Goal: Task Accomplishment & Management: Manage account settings

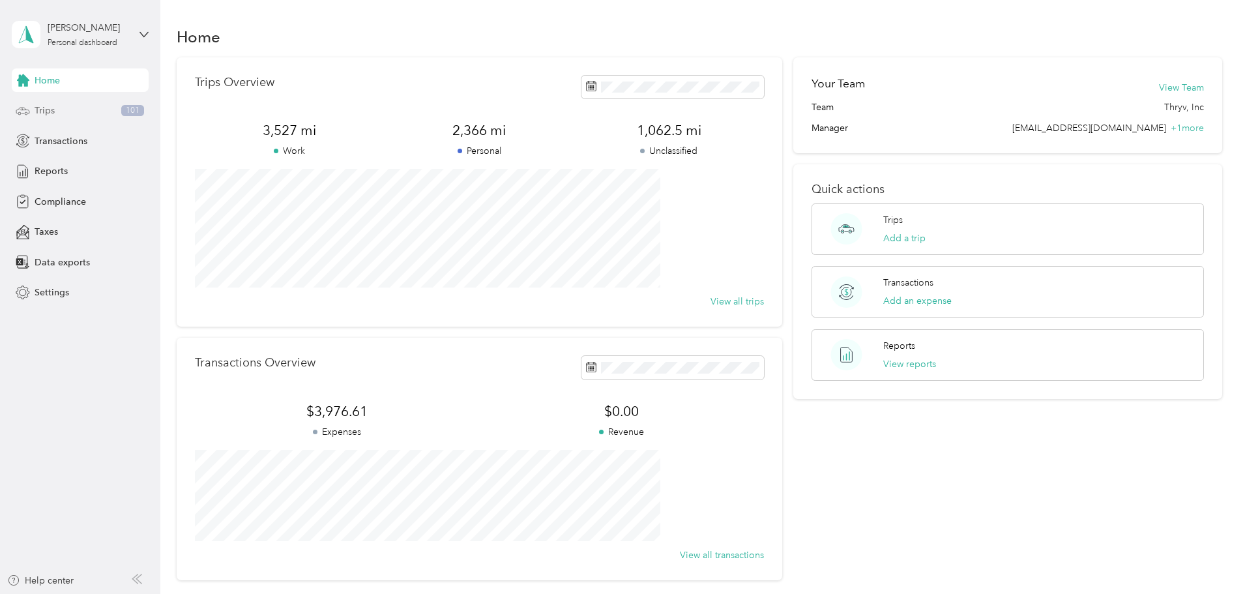
drag, startPoint x: 60, startPoint y: 111, endPoint x: 87, endPoint y: 100, distance: 29.8
click at [61, 111] on div "Trips 101" at bounding box center [80, 110] width 137 height 23
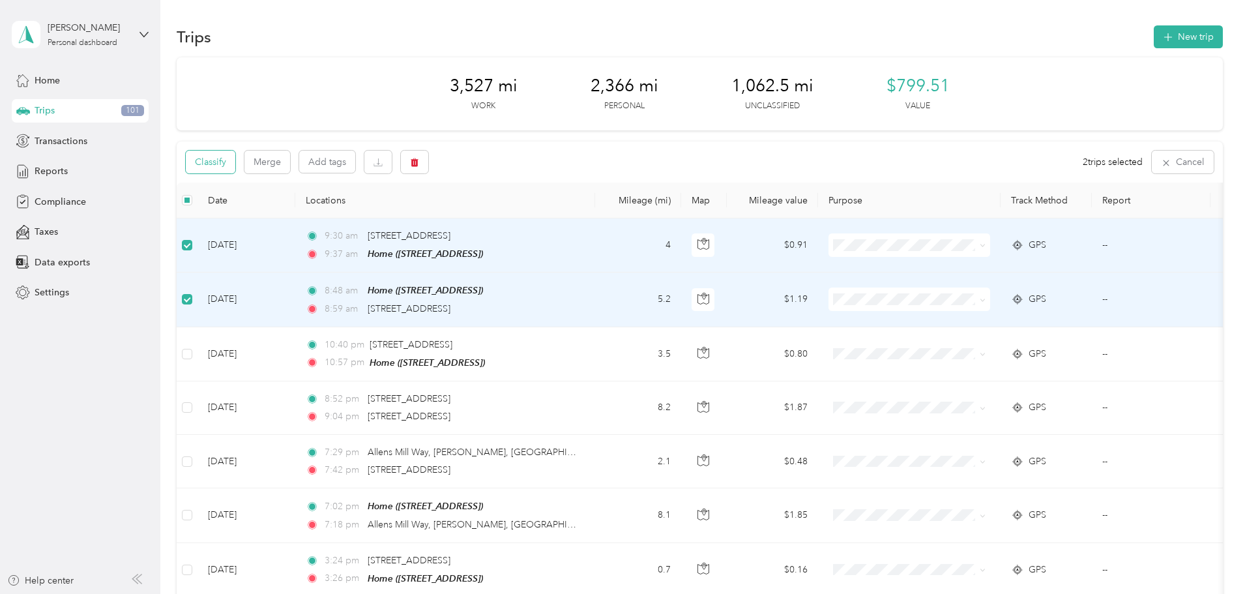
click at [235, 162] on button "Classify" at bounding box center [211, 162] width 50 height 23
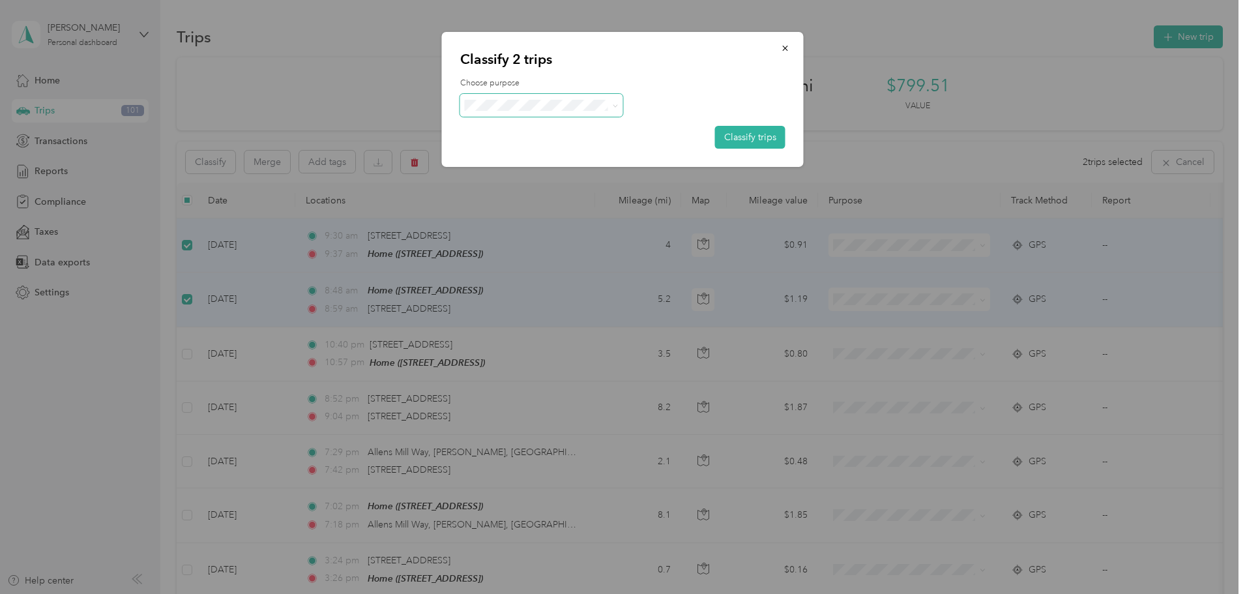
click at [602, 96] on span at bounding box center [541, 105] width 163 height 23
click at [557, 133] on span "Thryv, Inc" at bounding box center [552, 130] width 121 height 14
click at [761, 132] on button "Classify trips" at bounding box center [750, 137] width 70 height 23
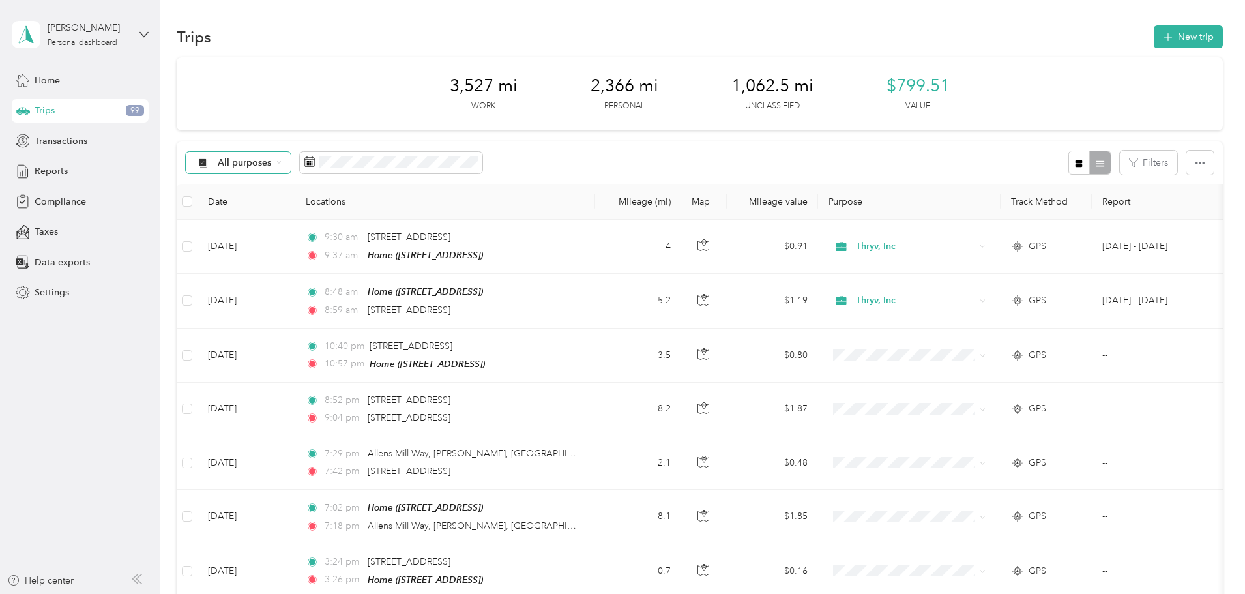
click at [272, 160] on span "All purposes" at bounding box center [245, 162] width 54 height 9
click at [342, 218] on ol "All purposes Unclassified Thryv, Inc Personal" at bounding box center [324, 215] width 104 height 91
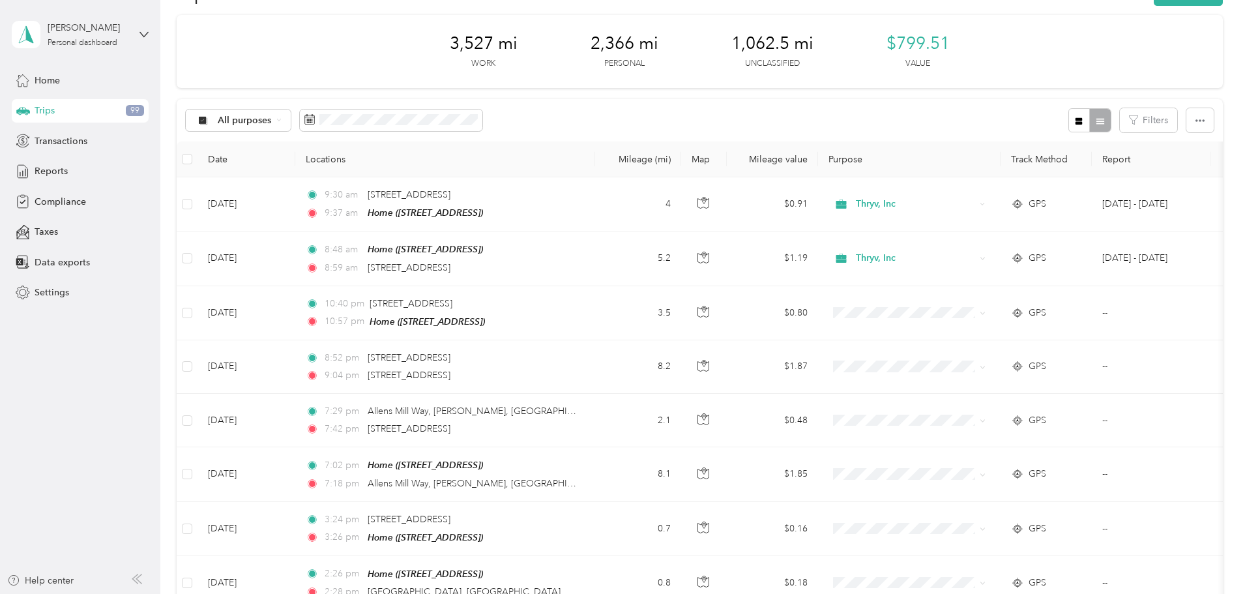
scroll to position [65, 0]
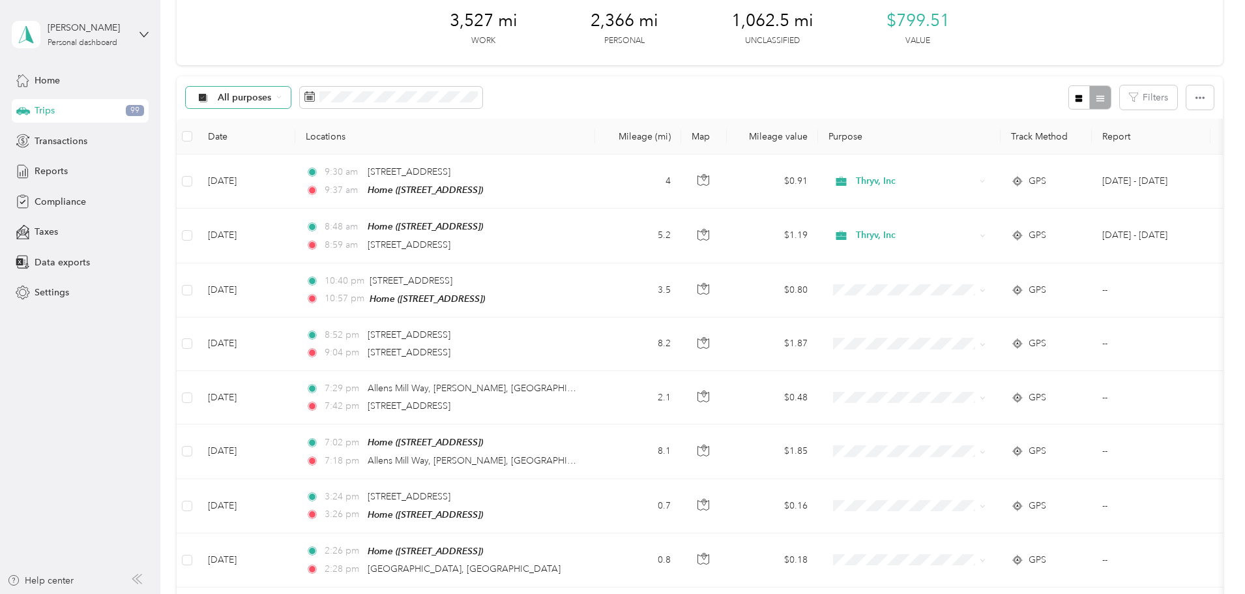
click at [291, 97] on div "All purposes" at bounding box center [239, 98] width 106 height 22
click at [325, 139] on span "Unclassified" at bounding box center [336, 144] width 63 height 14
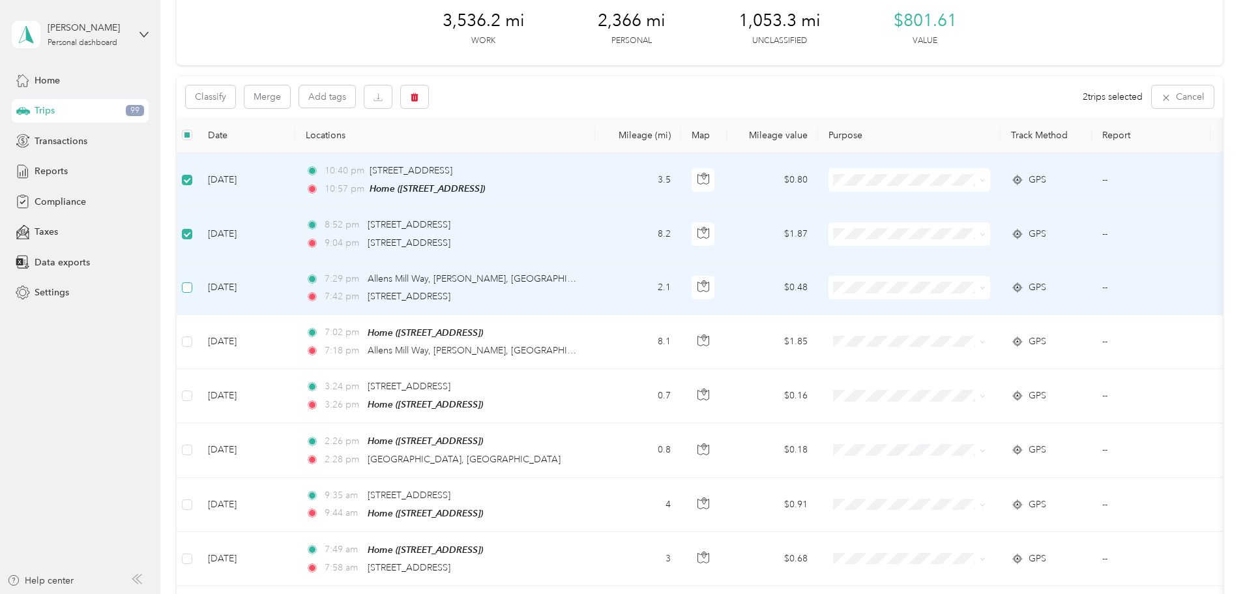
click at [192, 293] on label at bounding box center [187, 287] width 10 height 14
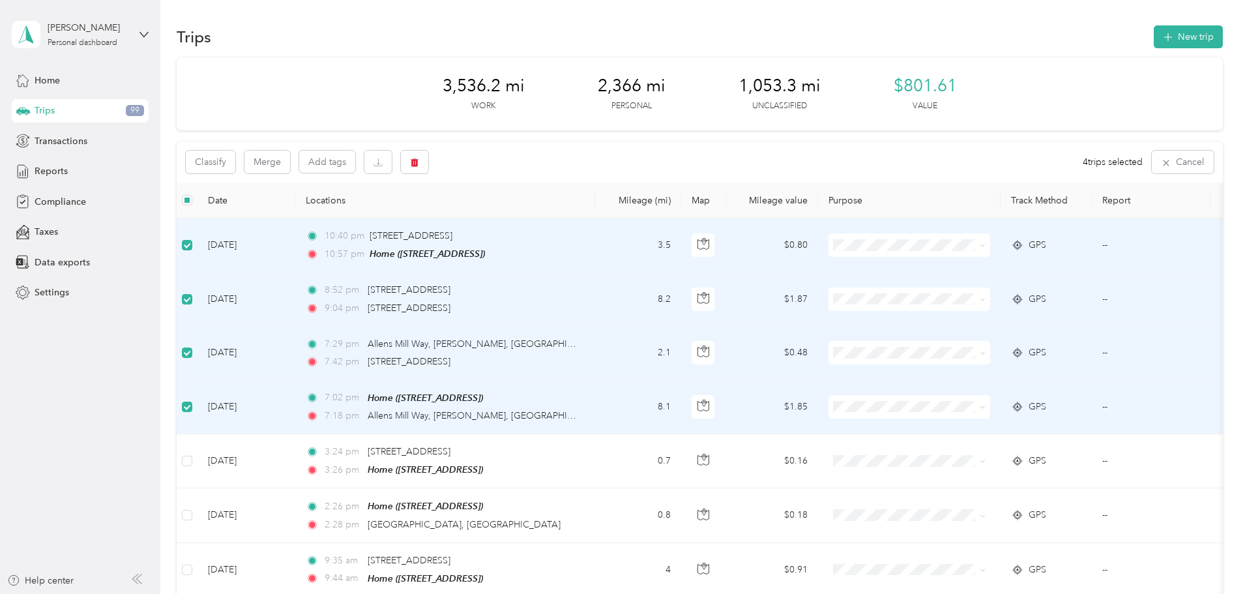
click at [266, 162] on div "Classify Merge Add tags 4 trips selected Cancel" at bounding box center [700, 161] width 1046 height 41
click at [235, 162] on button "Classify" at bounding box center [211, 162] width 50 height 23
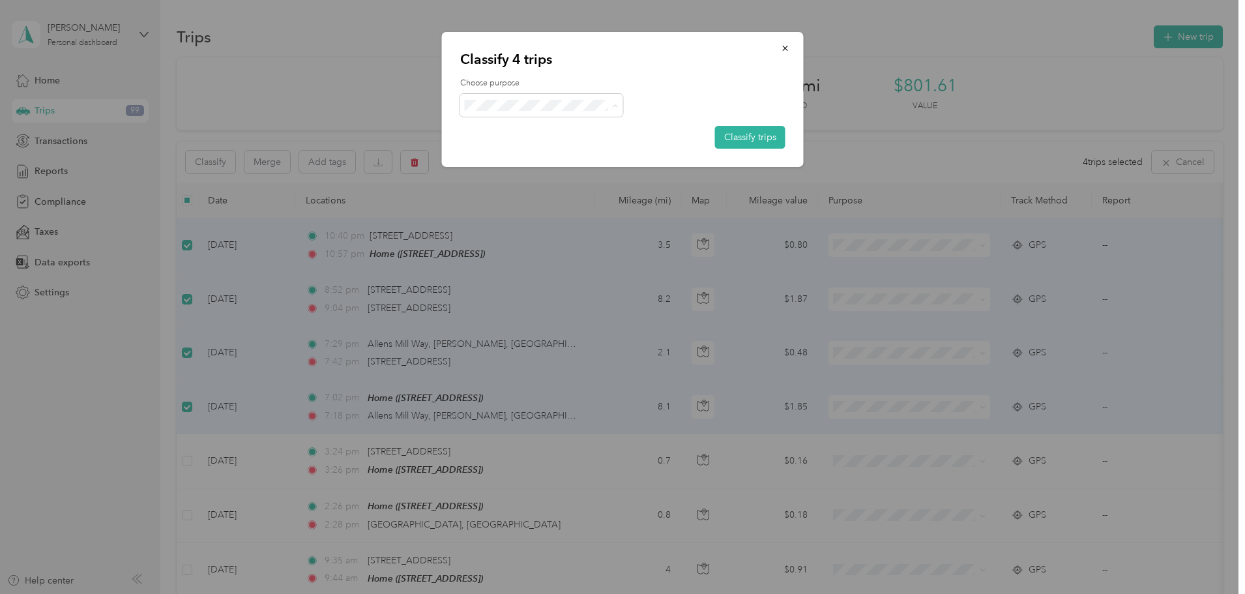
click at [529, 151] on span "Personal" at bounding box center [552, 152] width 121 height 14
click at [731, 150] on div "Classify 4 trips Choose purpose Classify trips" at bounding box center [623, 99] width 362 height 135
click at [733, 141] on button "Classify trips" at bounding box center [750, 137] width 70 height 23
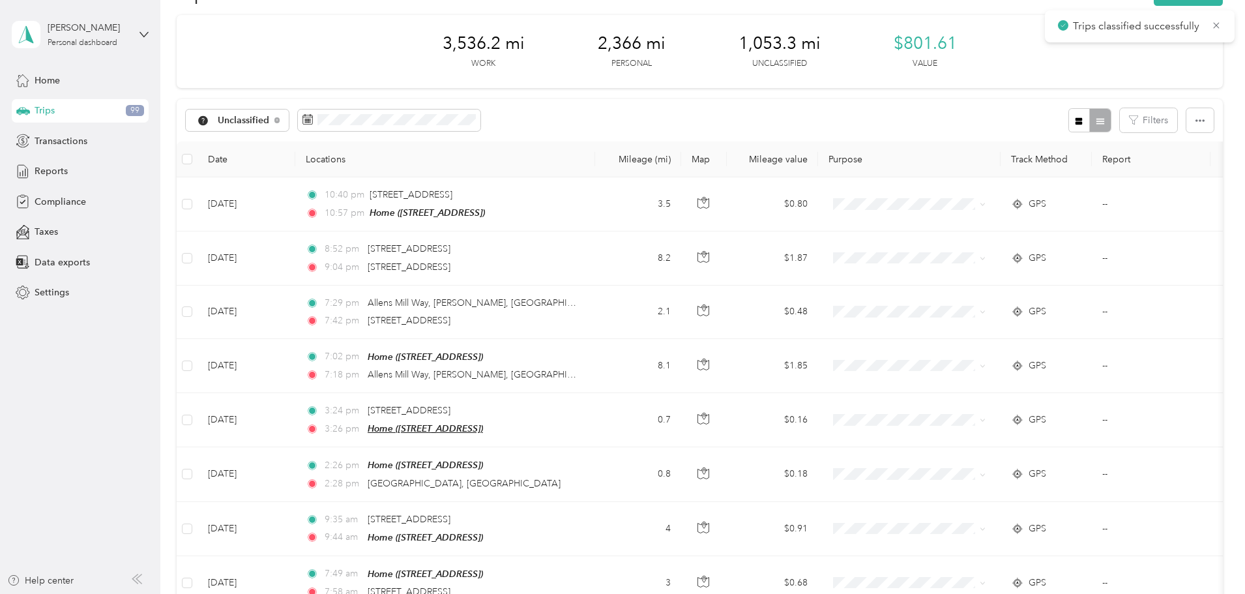
scroll to position [65, 0]
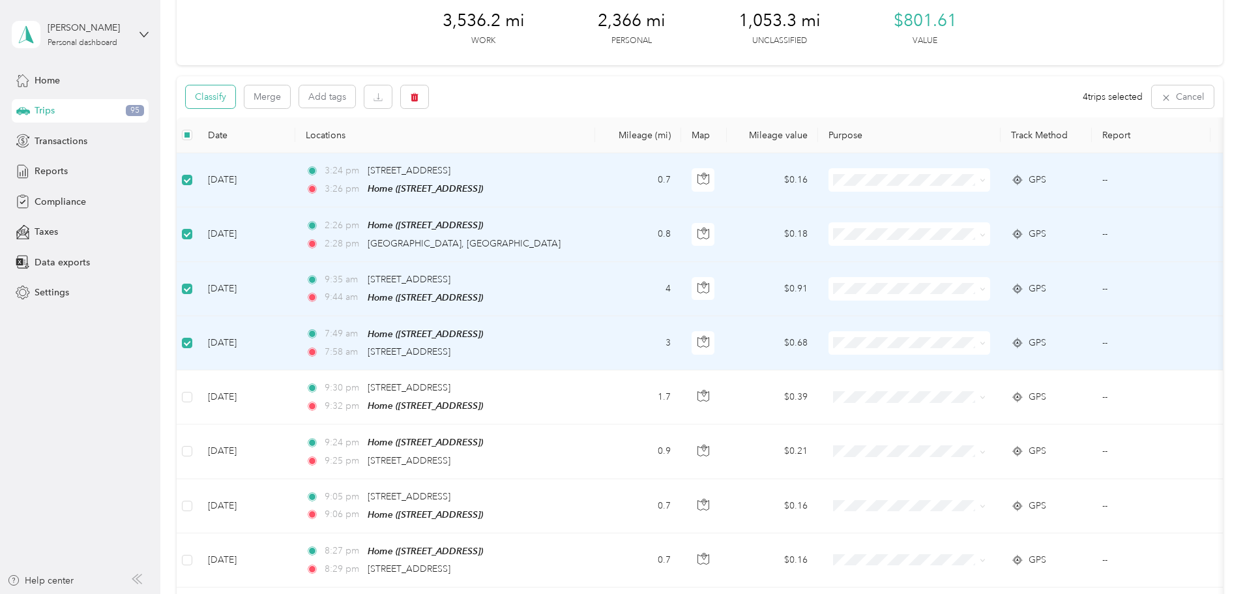
click at [235, 86] on button "Classify" at bounding box center [211, 96] width 50 height 23
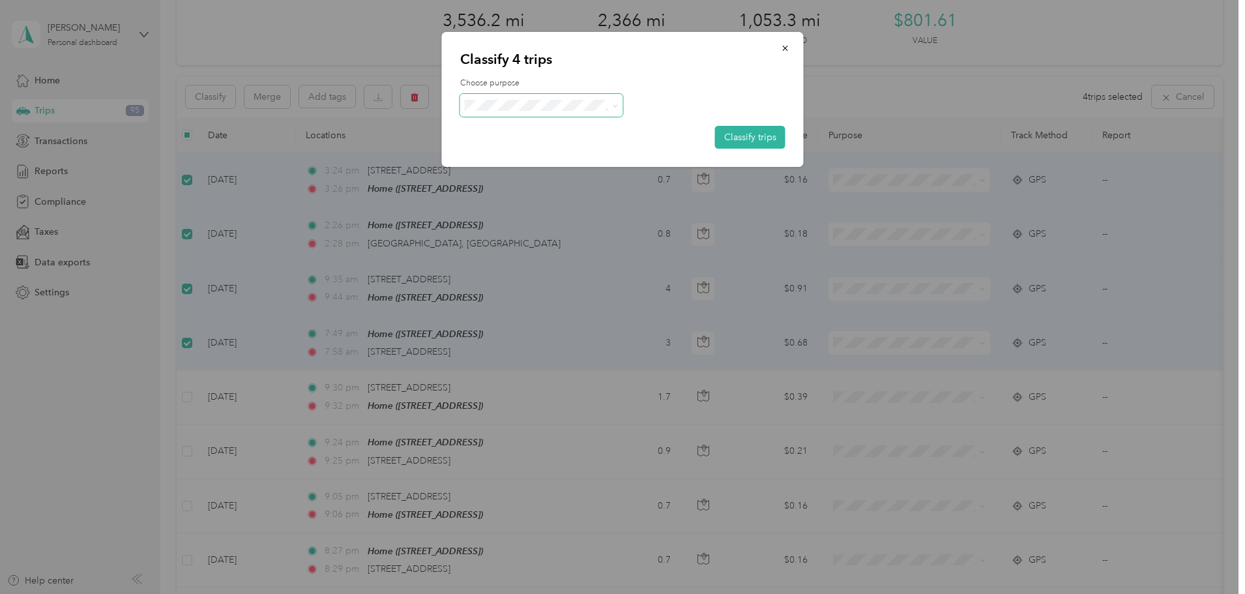
click at [463, 97] on span at bounding box center [541, 105] width 163 height 23
click at [523, 126] on span "Thryv, Inc" at bounding box center [552, 130] width 121 height 14
click at [744, 135] on button "Classify trips" at bounding box center [750, 137] width 70 height 23
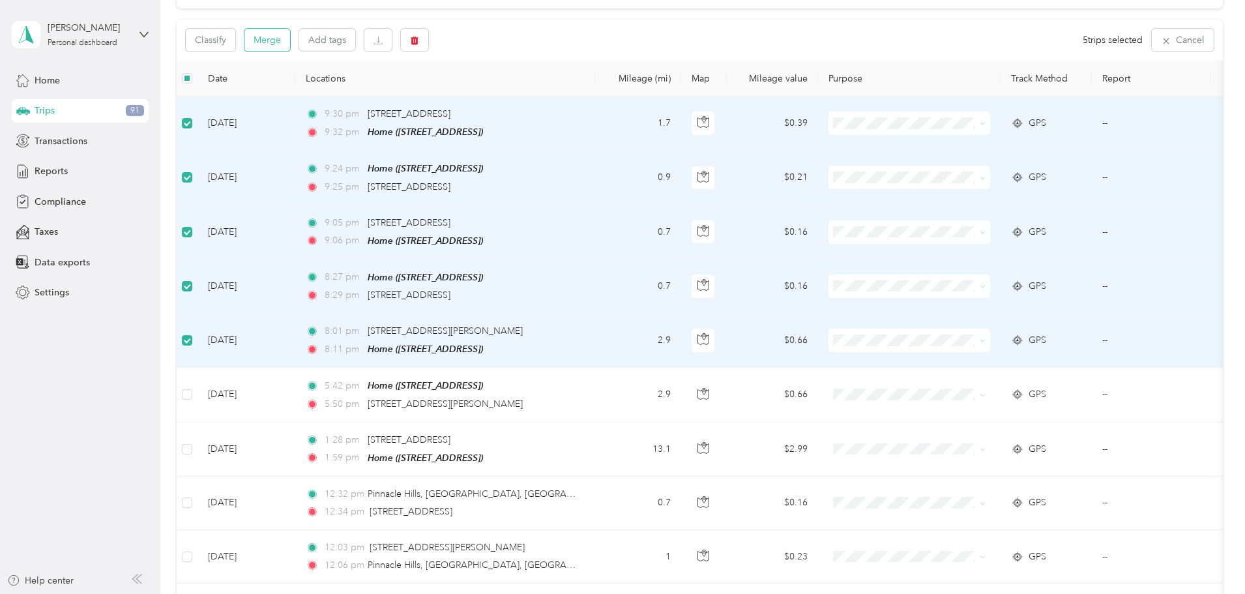
scroll to position [0, 0]
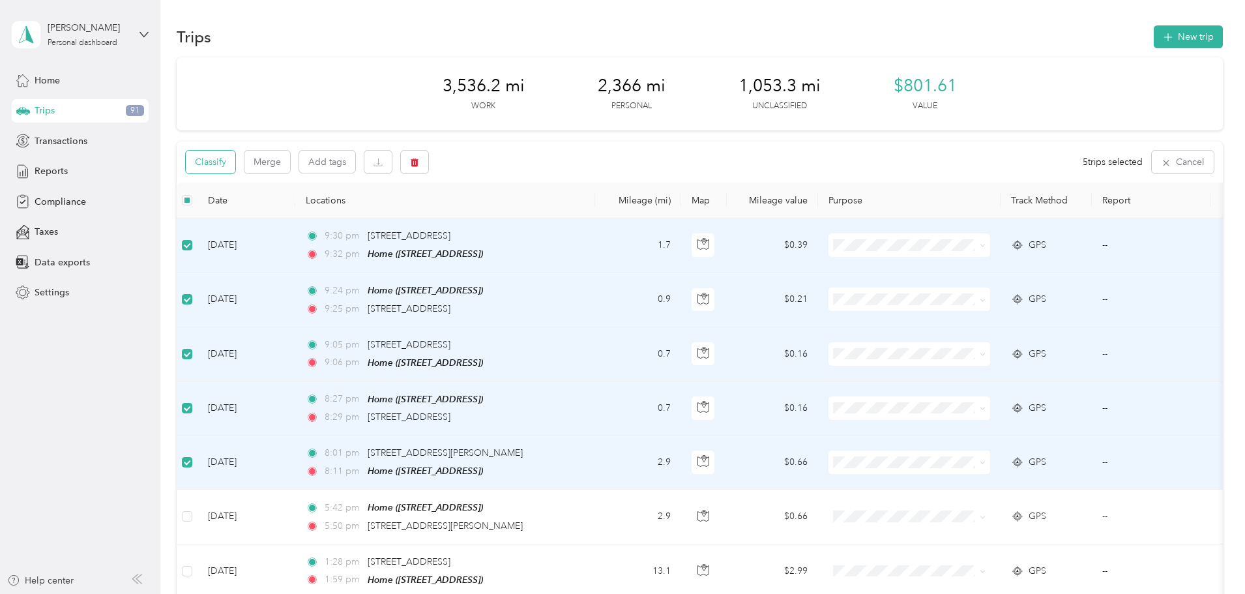
click at [235, 160] on button "Classify" at bounding box center [211, 162] width 50 height 23
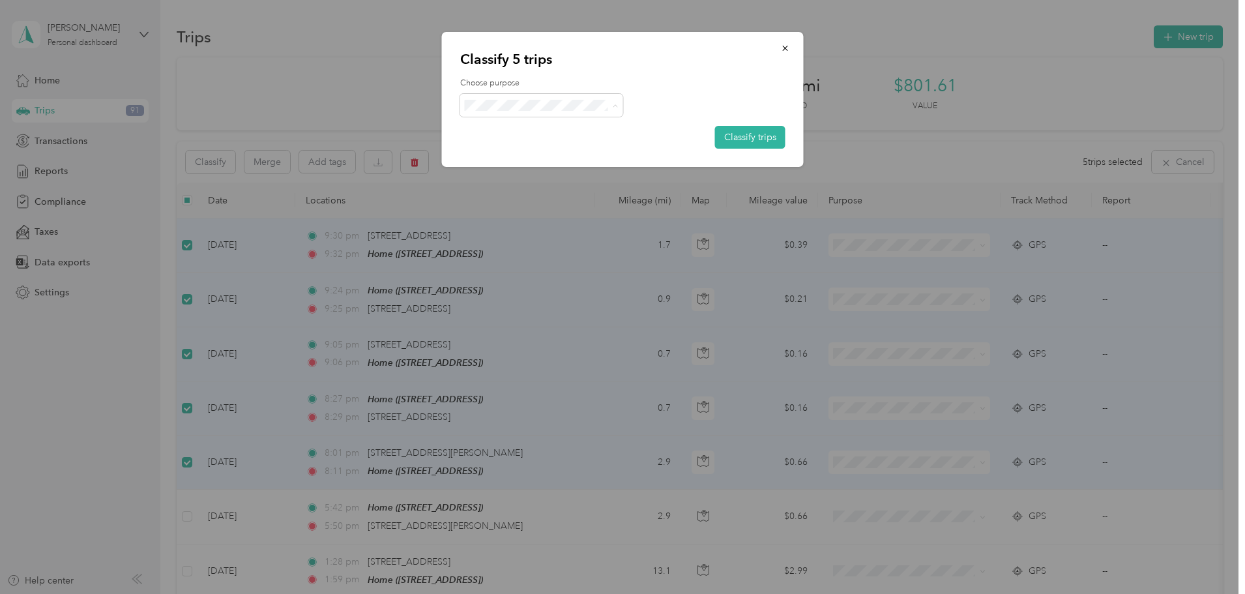
click at [492, 149] on span "Personal" at bounding box center [541, 152] width 145 height 14
click at [737, 140] on button "Classify trips" at bounding box center [750, 137] width 70 height 23
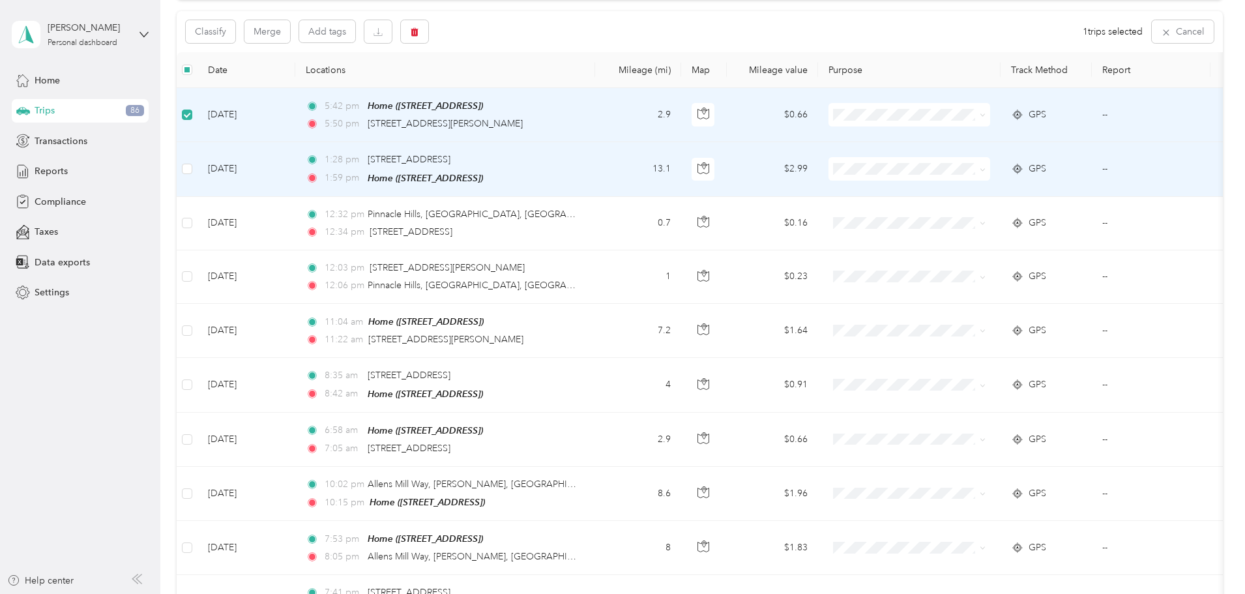
scroll to position [129, 0]
click at [198, 167] on td at bounding box center [187, 170] width 21 height 54
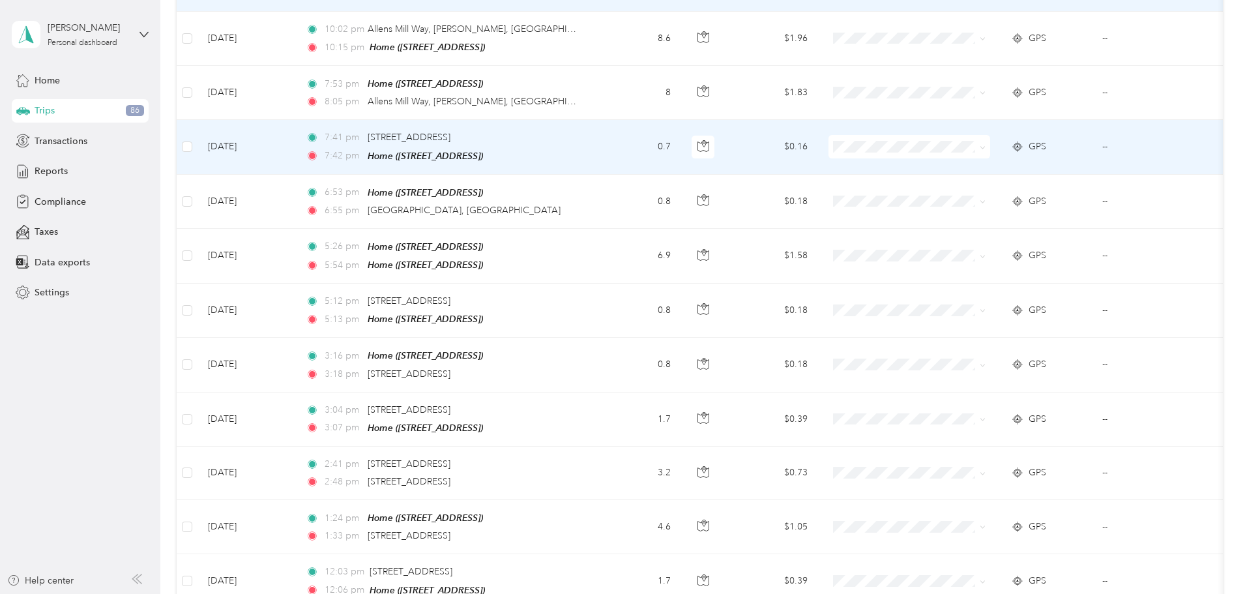
scroll to position [651, 0]
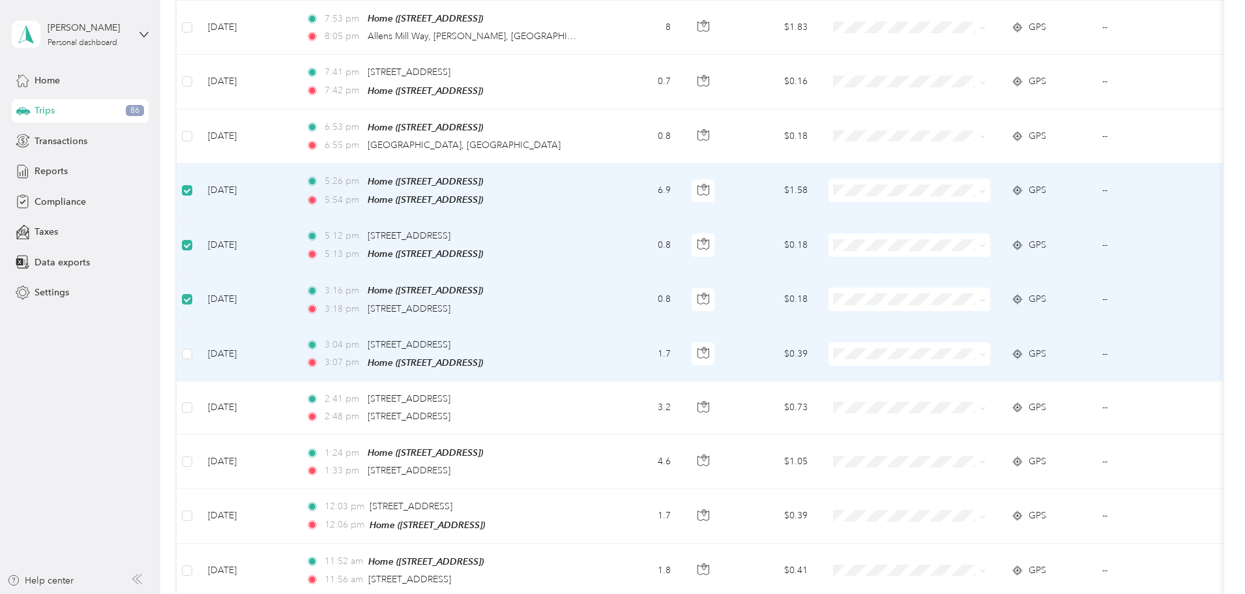
click at [198, 342] on td at bounding box center [187, 354] width 21 height 54
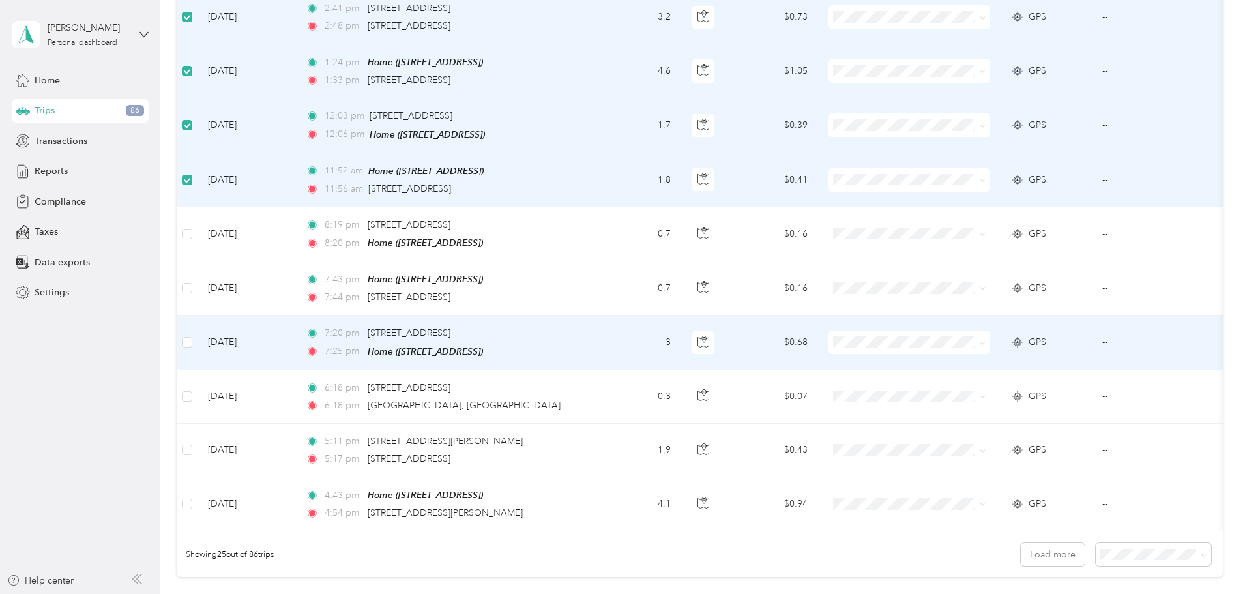
scroll to position [1042, 0]
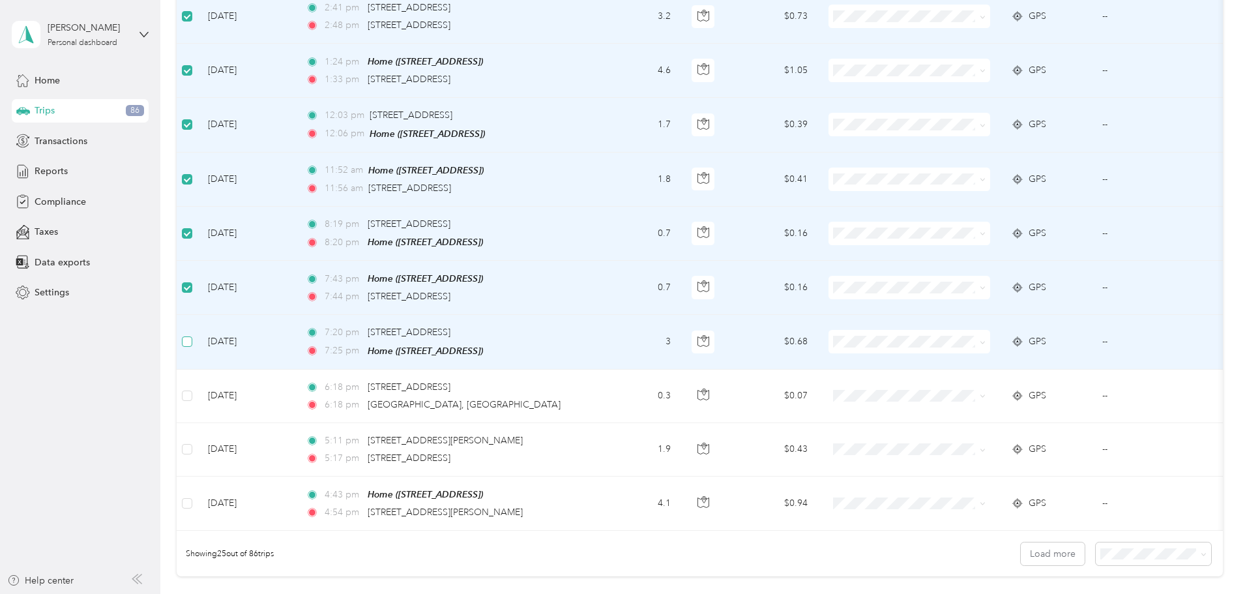
click at [192, 334] on label at bounding box center [187, 341] width 10 height 14
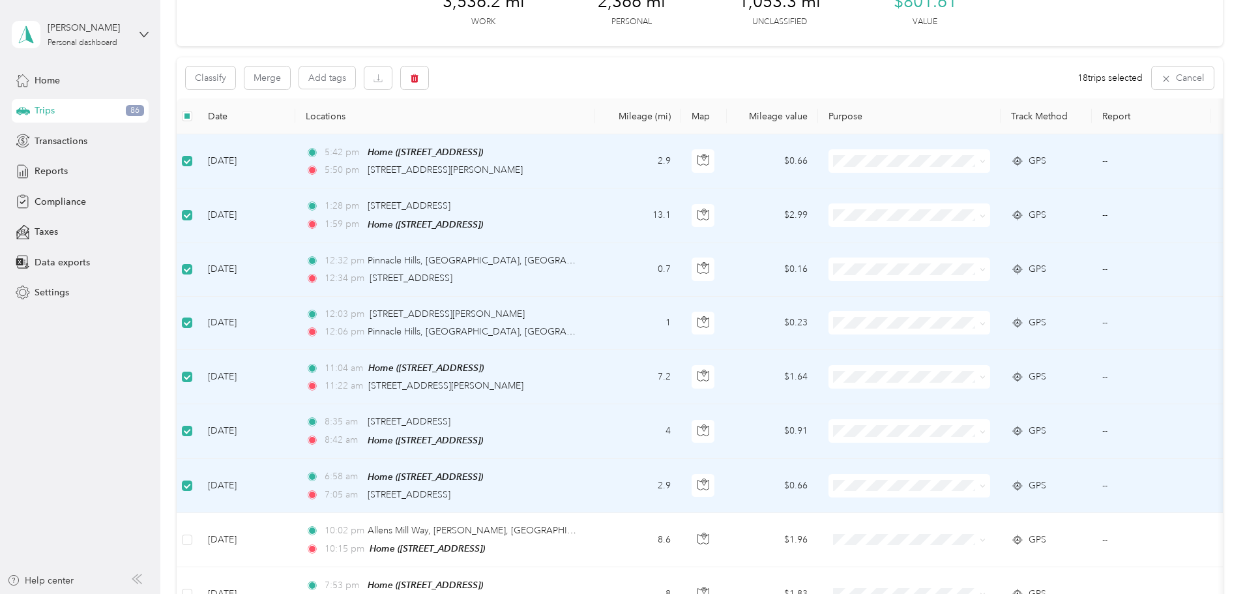
scroll to position [0, 0]
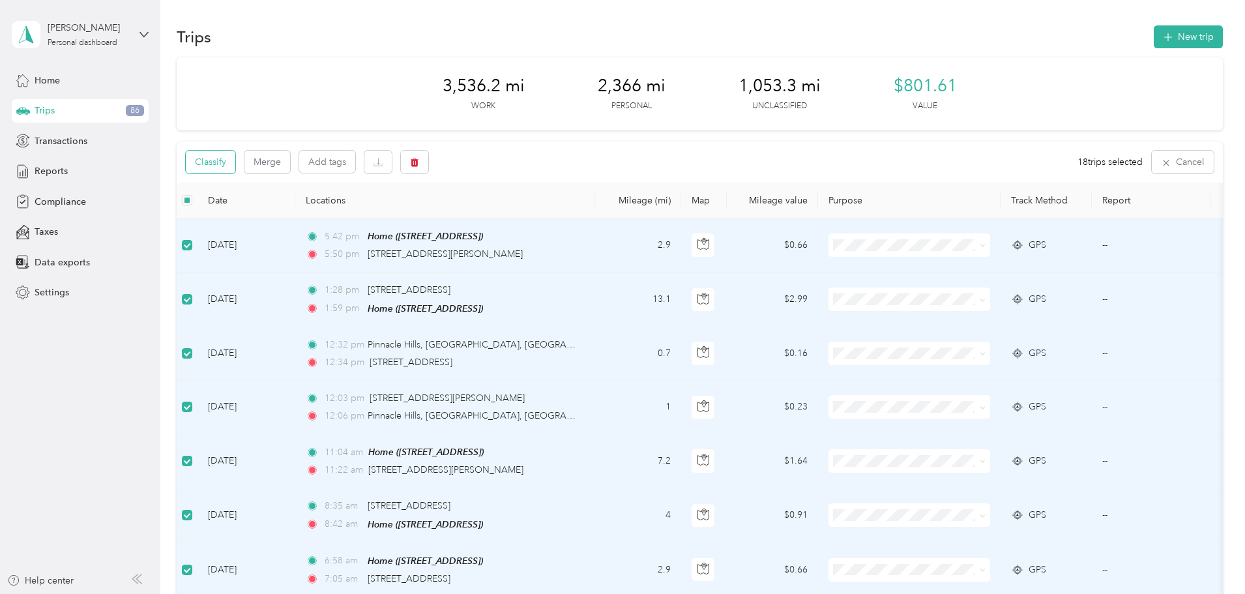
click at [235, 164] on button "Classify" at bounding box center [211, 162] width 50 height 23
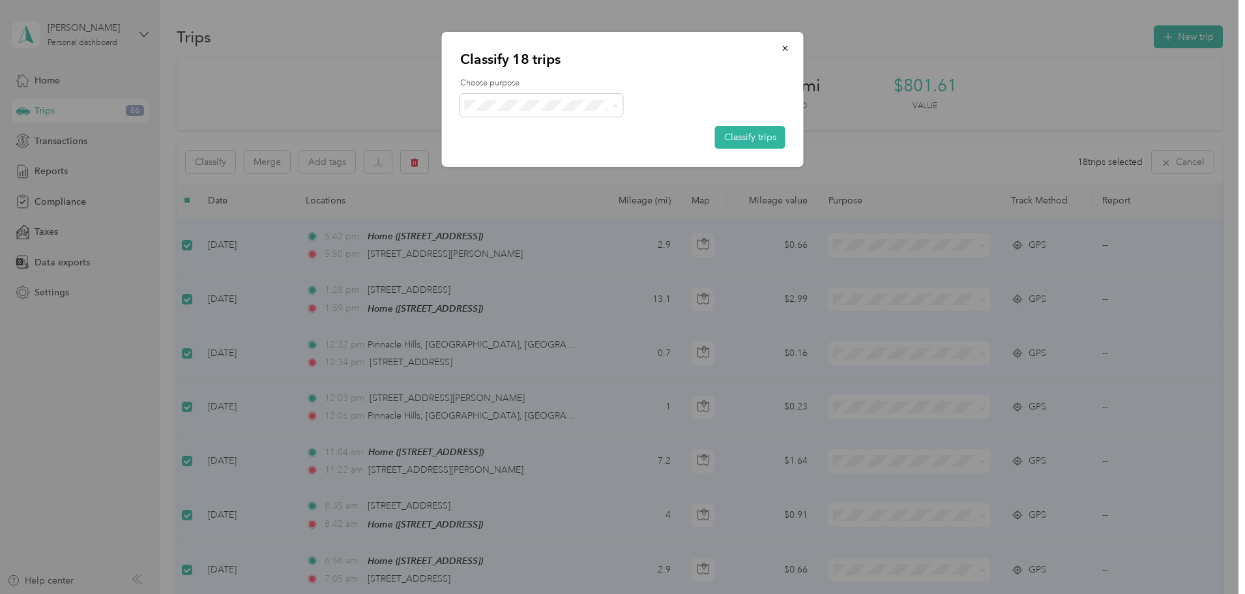
click at [508, 126] on span "Thryv, Inc" at bounding box center [552, 130] width 121 height 14
click at [767, 143] on button "Classify trips" at bounding box center [750, 137] width 70 height 23
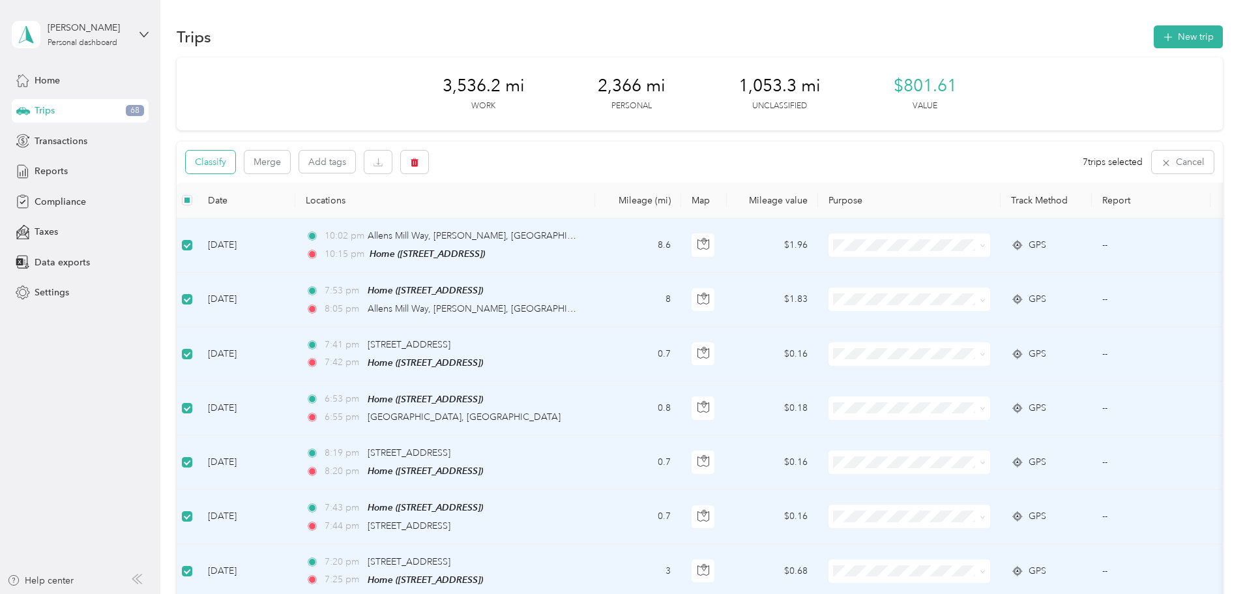
click at [235, 160] on button "Classify" at bounding box center [211, 162] width 50 height 23
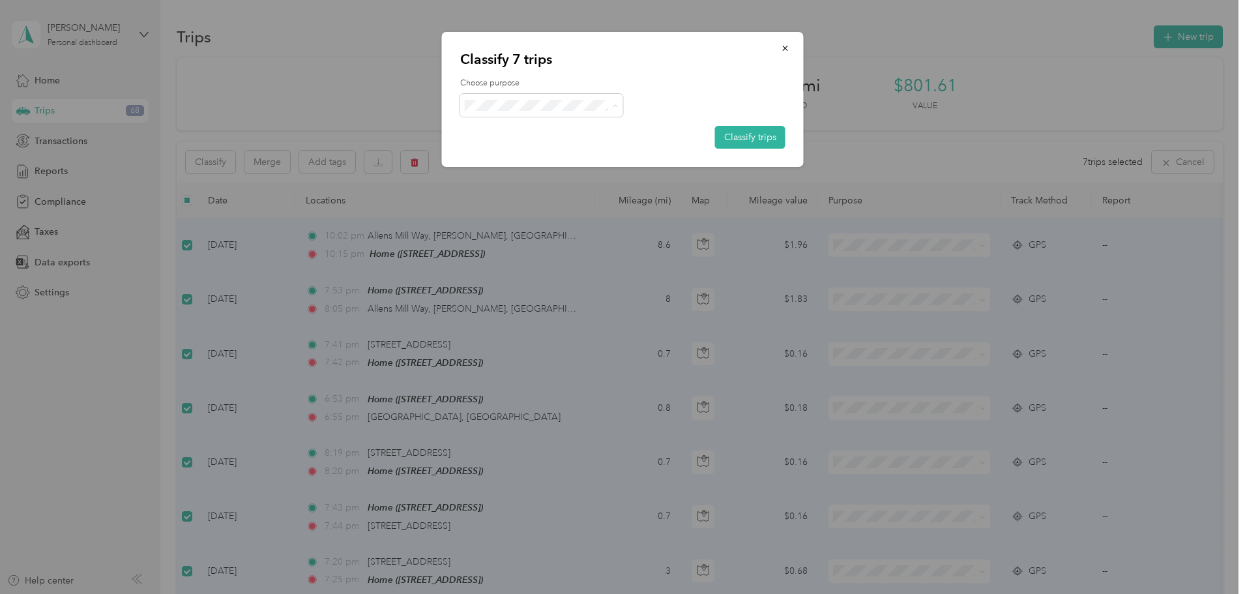
click at [489, 155] on span "Personal" at bounding box center [541, 152] width 145 height 14
click at [724, 134] on button "Classify trips" at bounding box center [750, 137] width 70 height 23
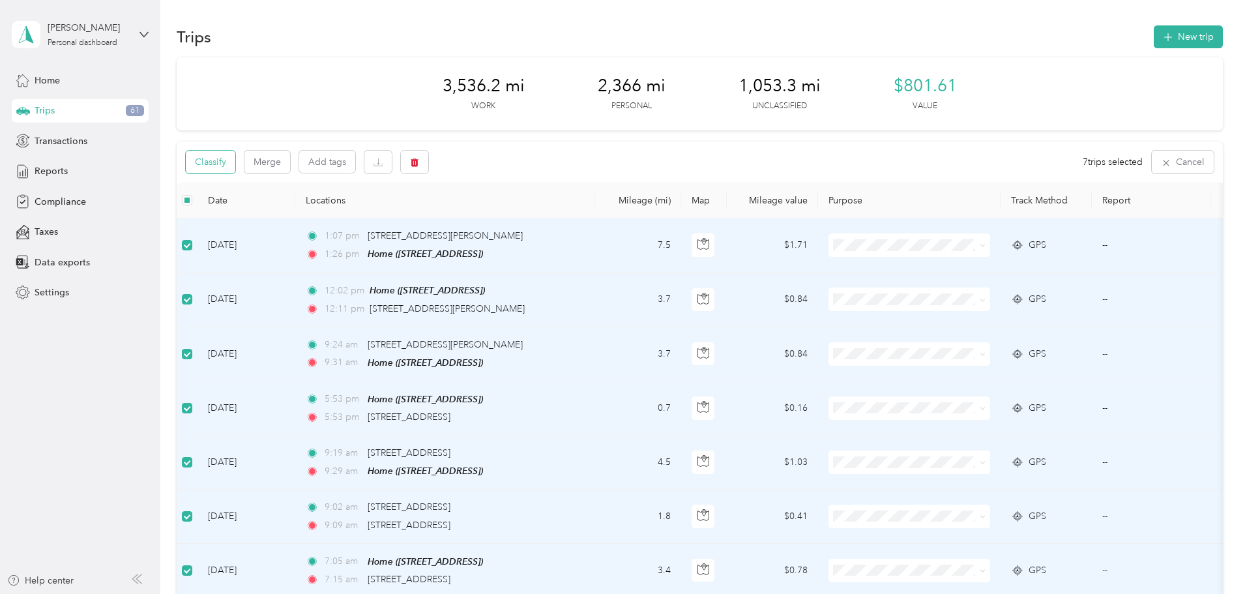
click at [235, 160] on button "Classify" at bounding box center [211, 162] width 50 height 23
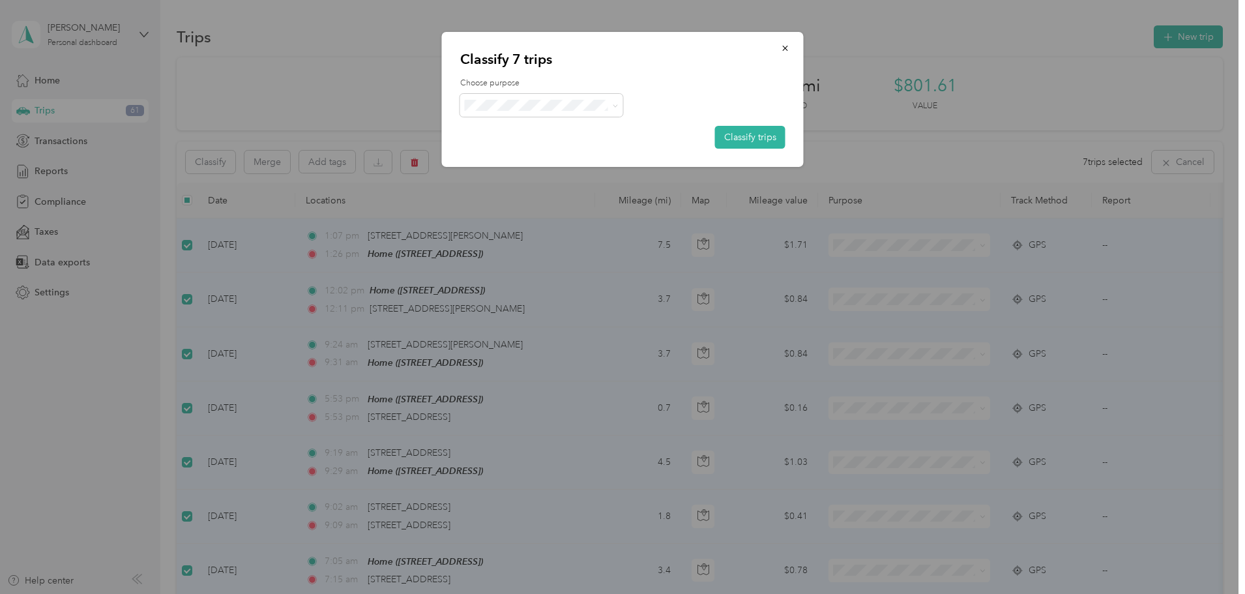
click at [483, 135] on li "Thryv, Inc" at bounding box center [541, 129] width 163 height 23
click at [740, 143] on button "Classify trips" at bounding box center [750, 137] width 70 height 23
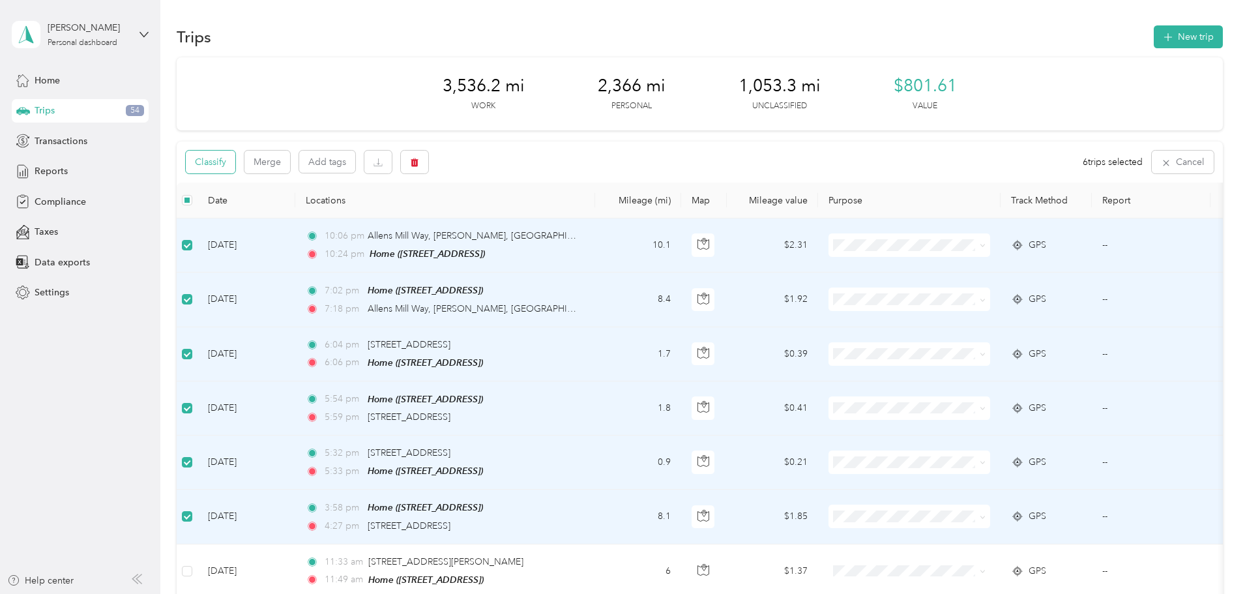
click at [235, 163] on button "Classify" at bounding box center [211, 162] width 50 height 23
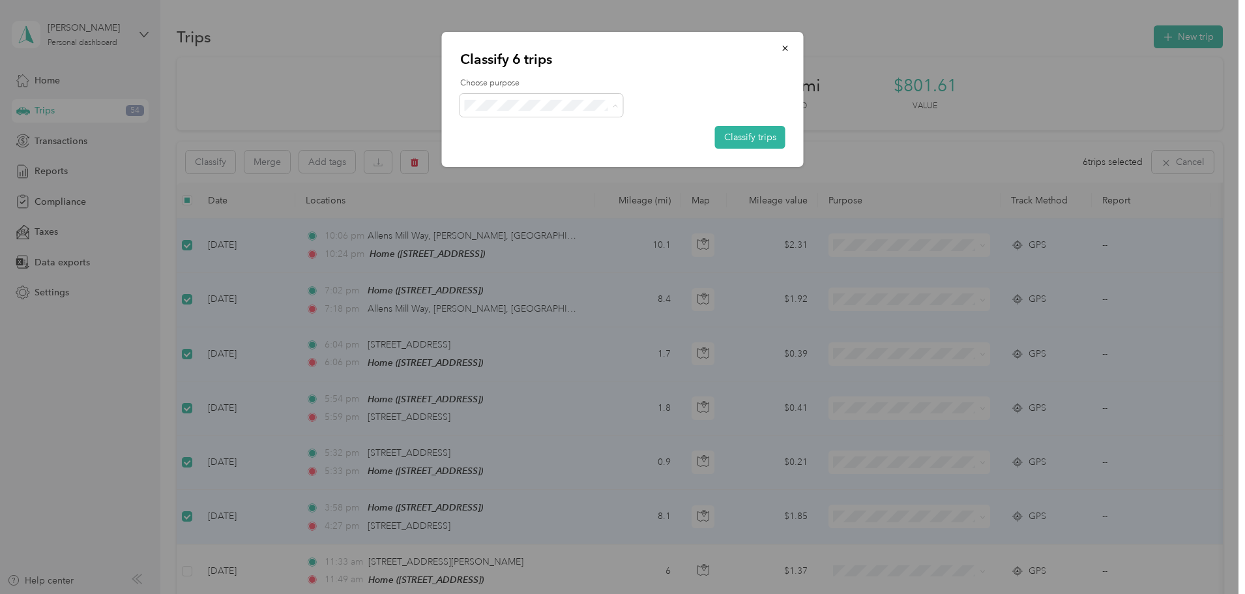
drag, startPoint x: 481, startPoint y: 152, endPoint x: 574, endPoint y: 151, distance: 93.2
click at [482, 152] on icon at bounding box center [477, 152] width 16 height 10
click at [737, 132] on button "Classify trips" at bounding box center [750, 137] width 70 height 23
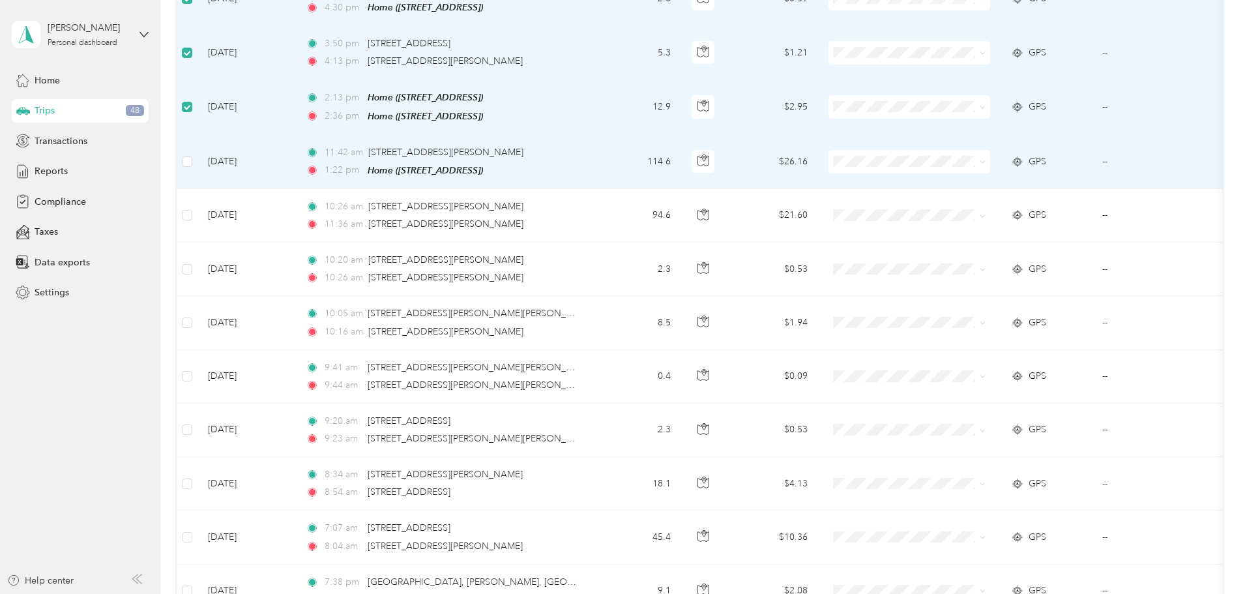
scroll to position [846, 0]
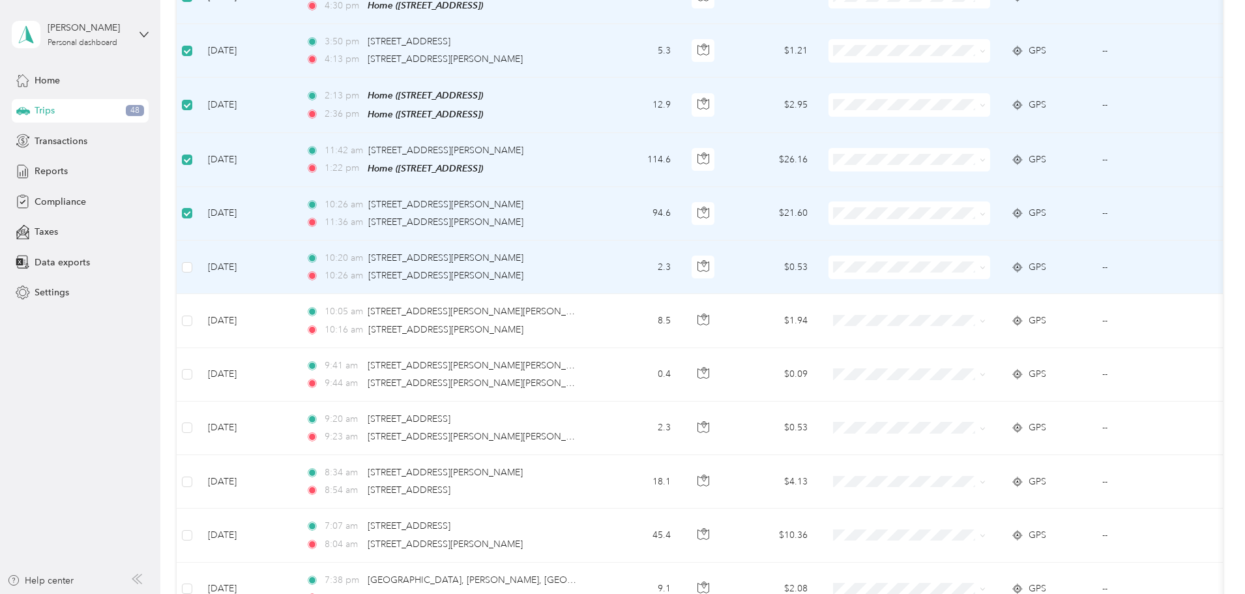
click at [198, 258] on td at bounding box center [187, 267] width 21 height 53
click at [198, 250] on td at bounding box center [187, 267] width 21 height 53
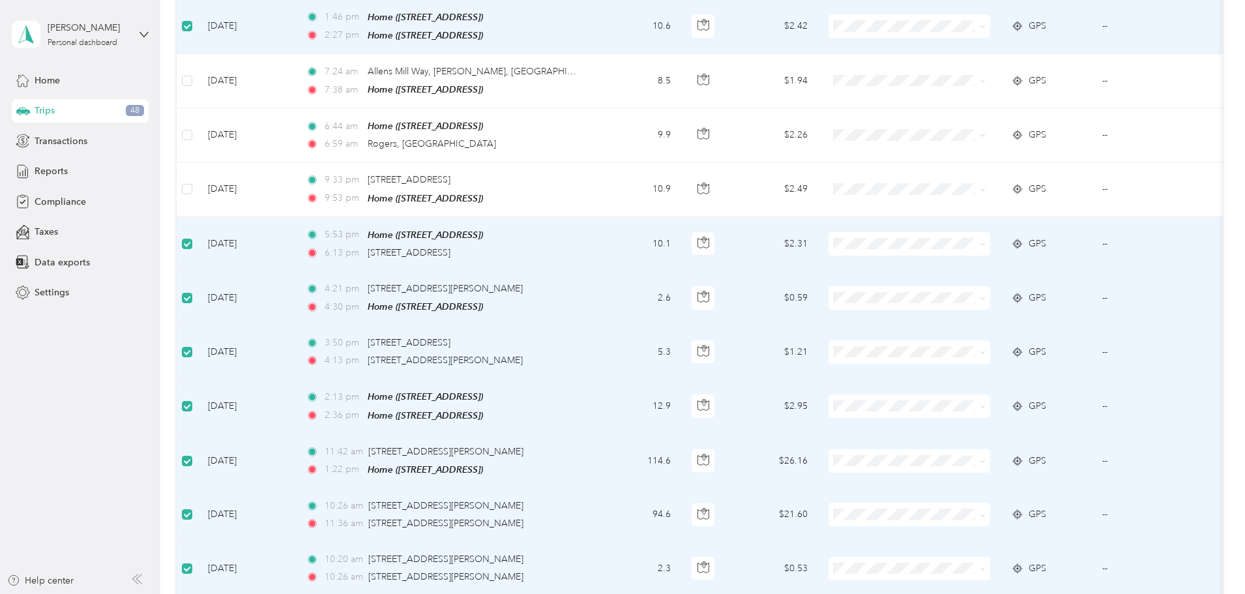
scroll to position [390, 0]
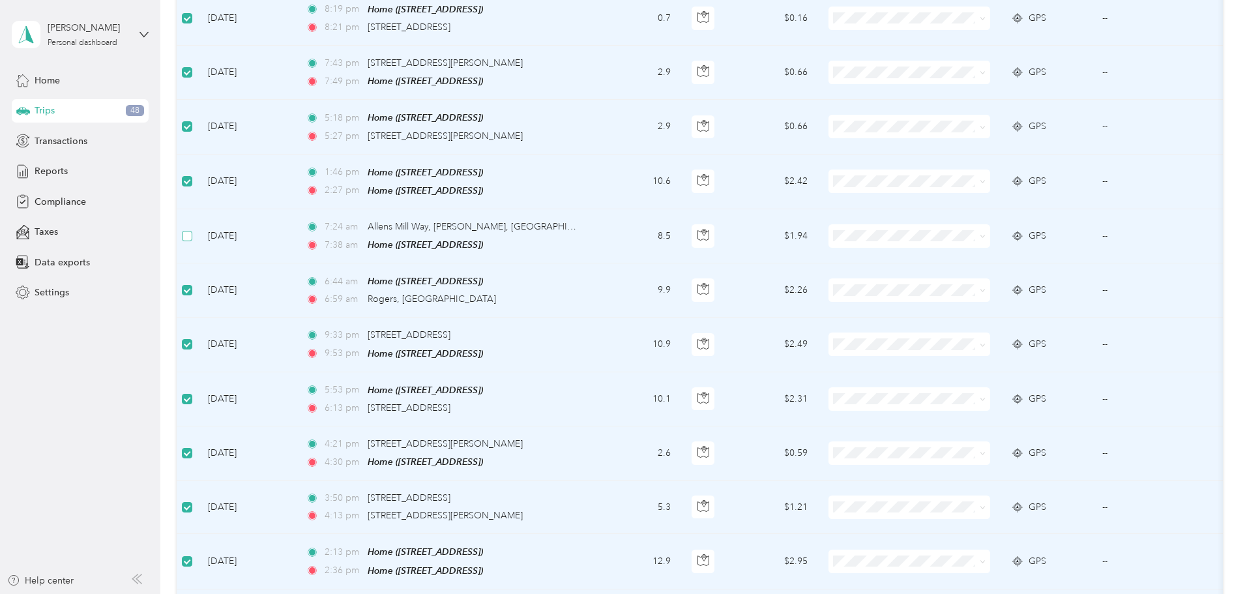
click at [192, 236] on label at bounding box center [187, 236] width 10 height 14
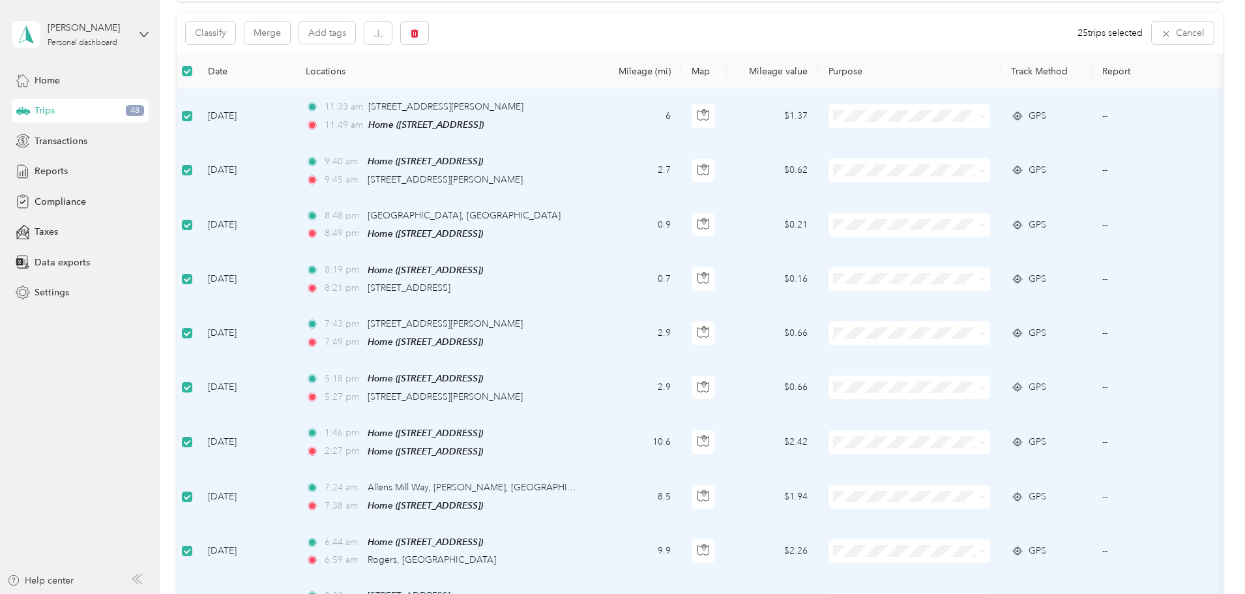
scroll to position [0, 0]
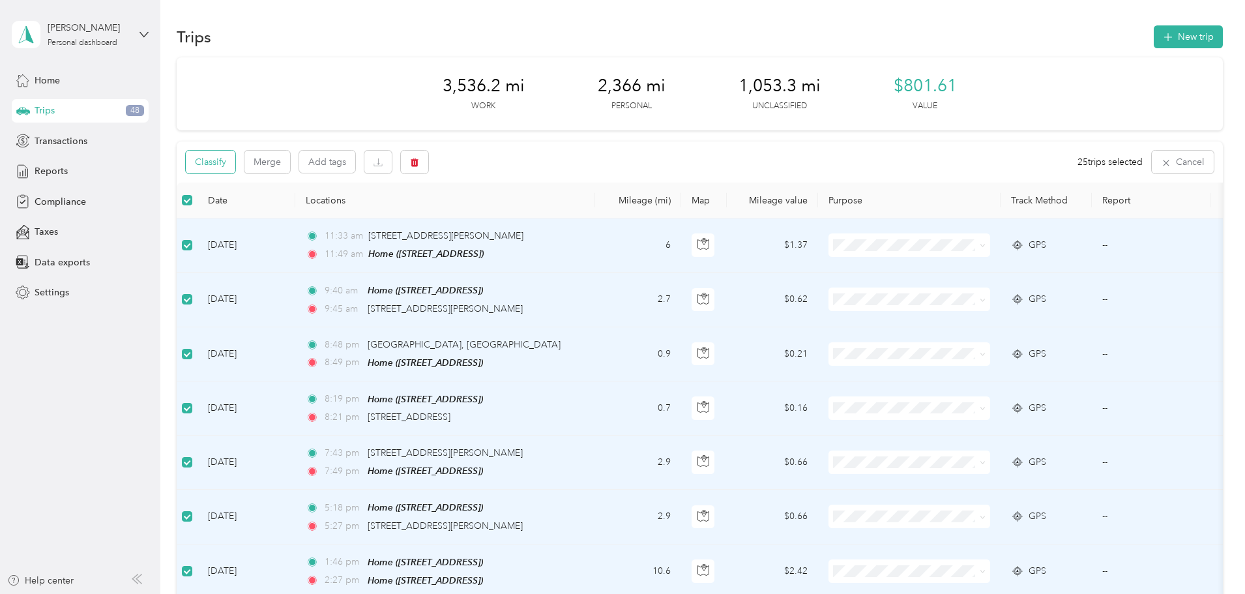
click at [235, 161] on button "Classify" at bounding box center [211, 162] width 50 height 23
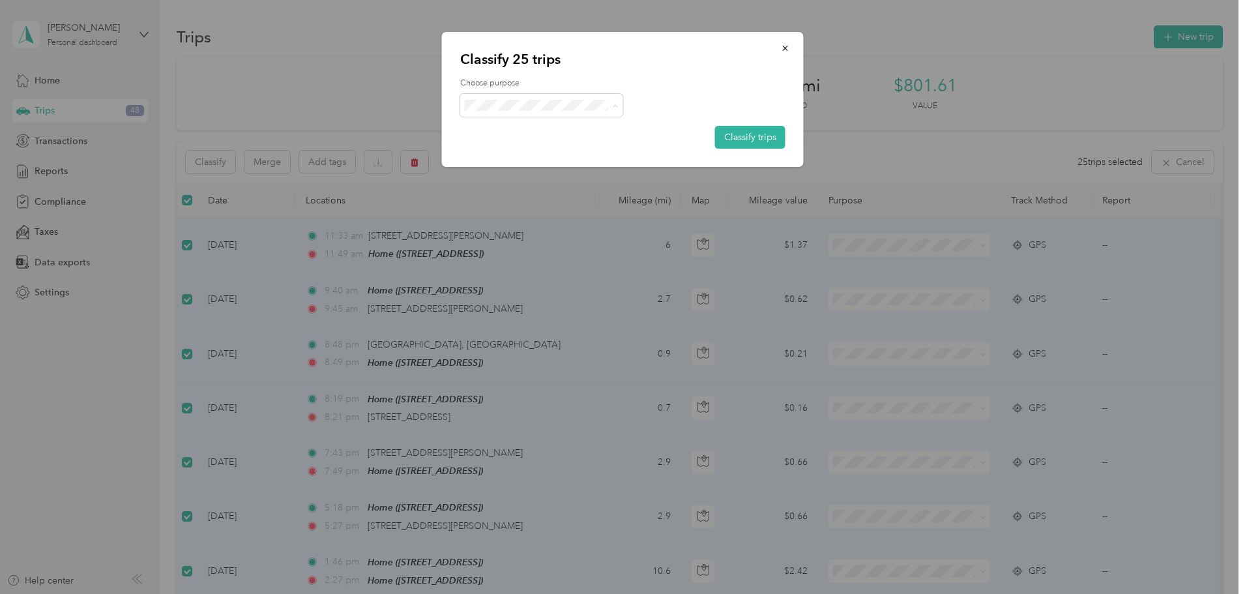
click at [510, 130] on span "Thryv, Inc" at bounding box center [552, 130] width 121 height 14
click at [757, 140] on button "Classify trips" at bounding box center [750, 137] width 70 height 23
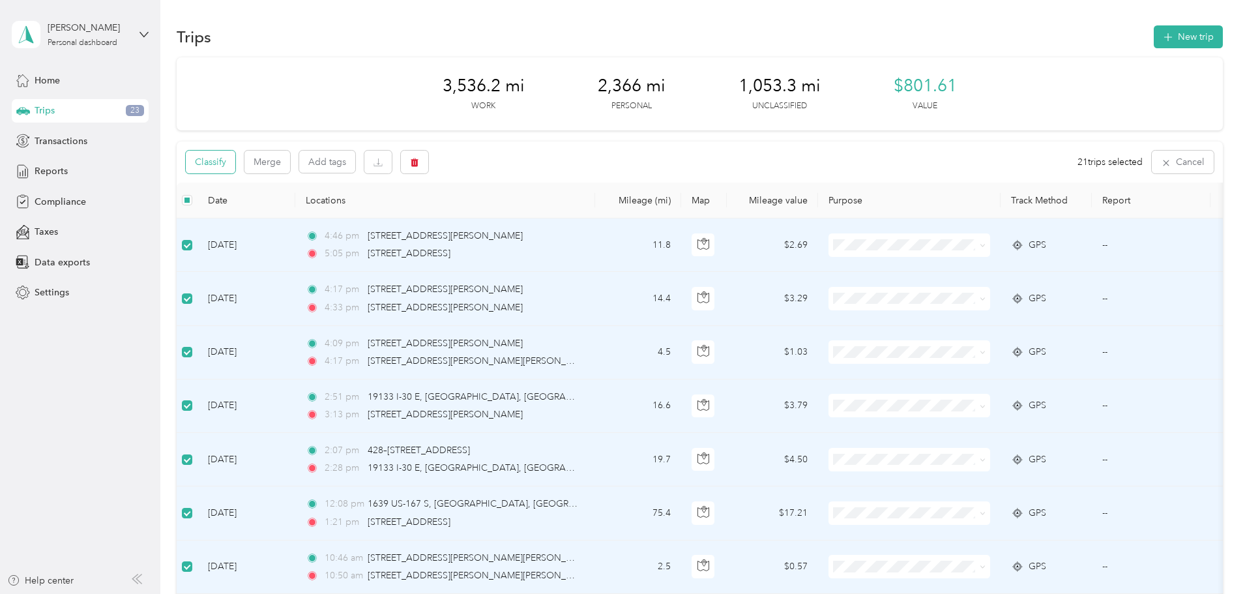
click at [235, 164] on button "Classify" at bounding box center [211, 162] width 50 height 23
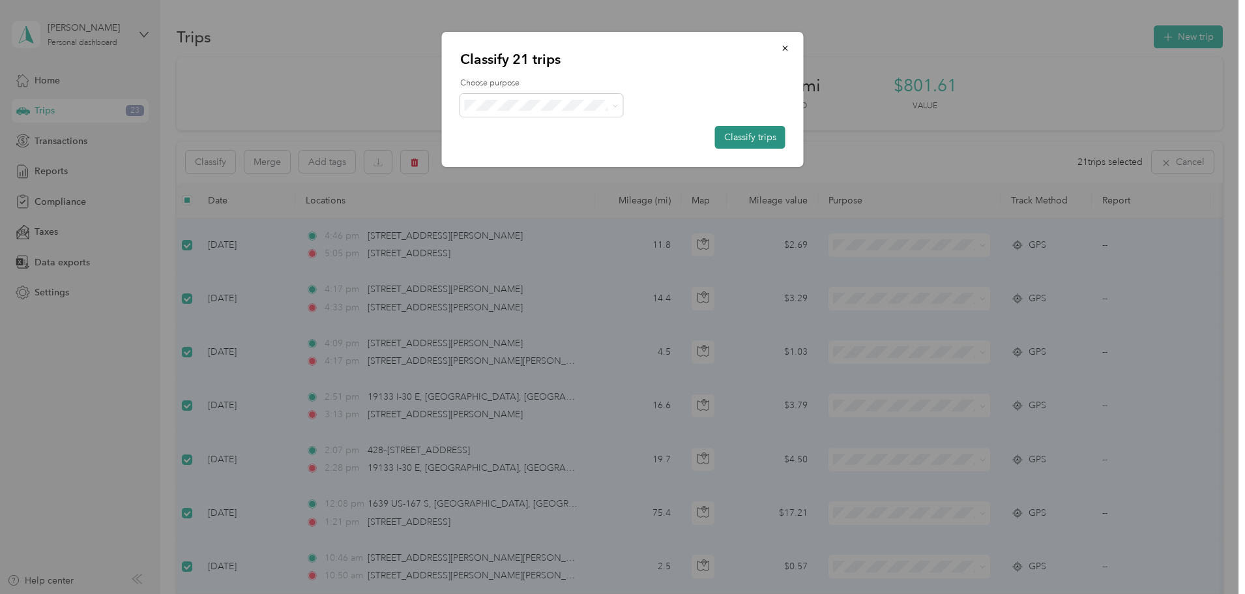
click at [752, 138] on button "Classify trips" at bounding box center [750, 137] width 70 height 23
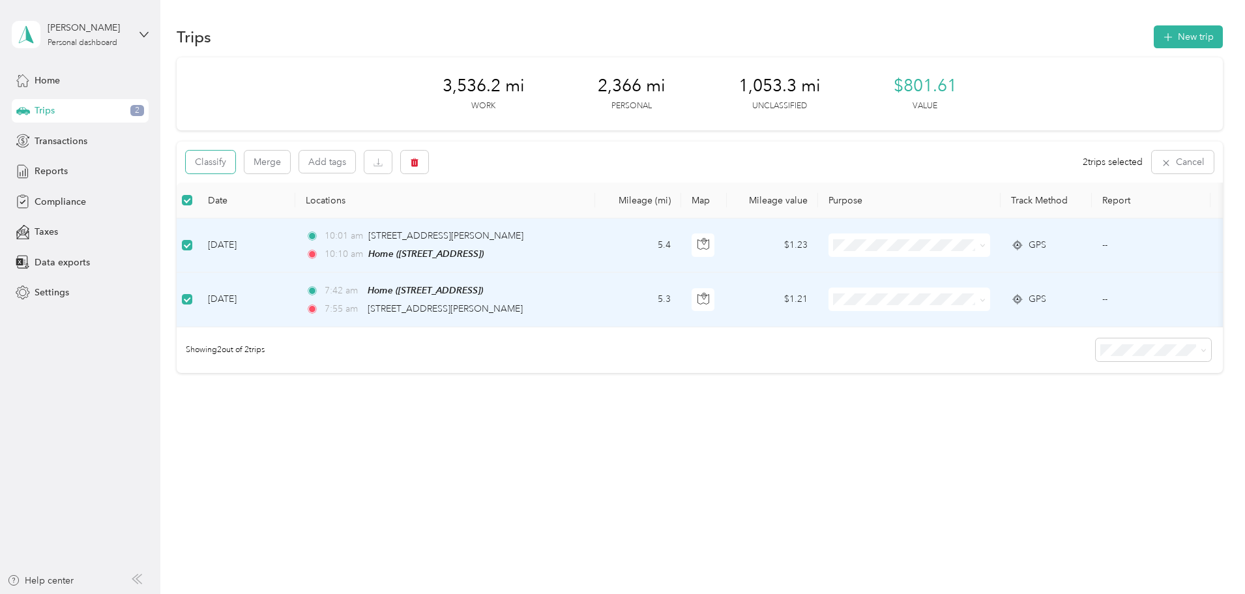
click at [317, 150] on div "Classify Merge Add tags 2 trips selected Cancel" at bounding box center [700, 161] width 1046 height 41
click at [235, 156] on button "Classify" at bounding box center [211, 162] width 50 height 23
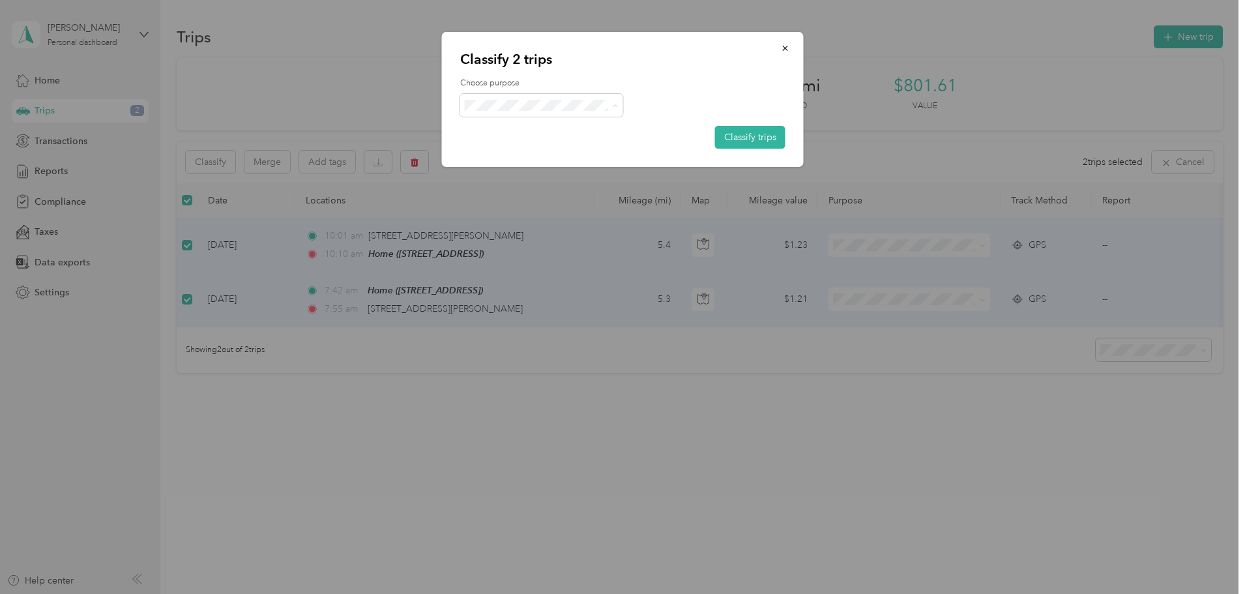
click at [535, 142] on li "Personal" at bounding box center [541, 152] width 163 height 23
click at [762, 126] on button "Classify trips" at bounding box center [750, 137] width 70 height 23
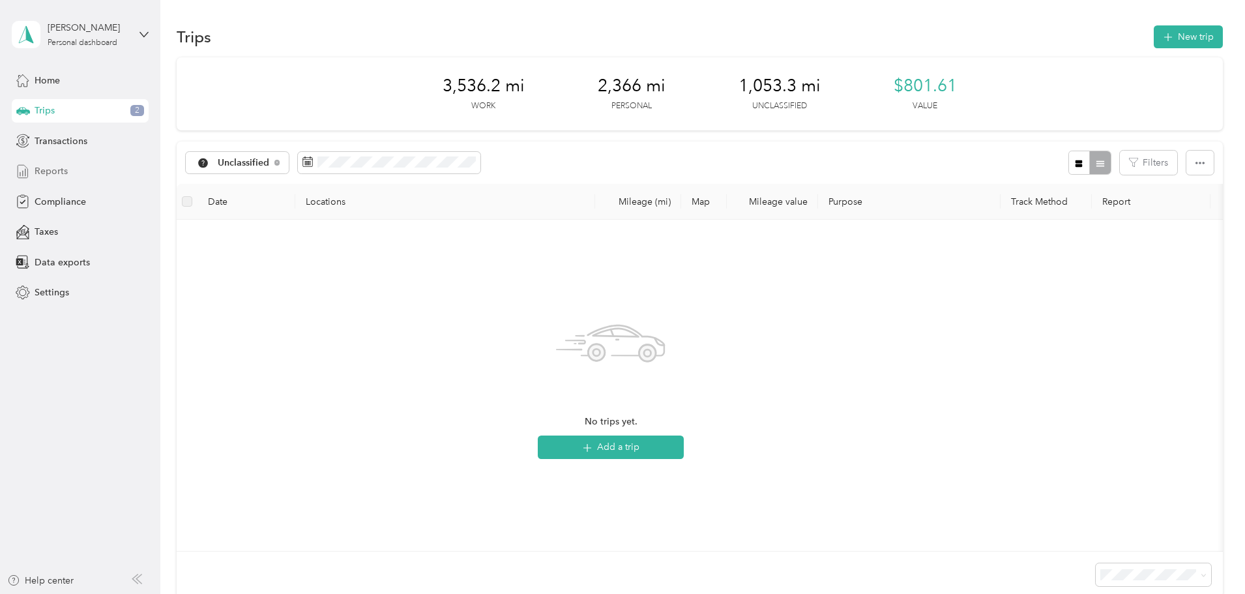
click at [58, 171] on span "Reports" at bounding box center [51, 171] width 33 height 14
